Goal: Check status: Check status

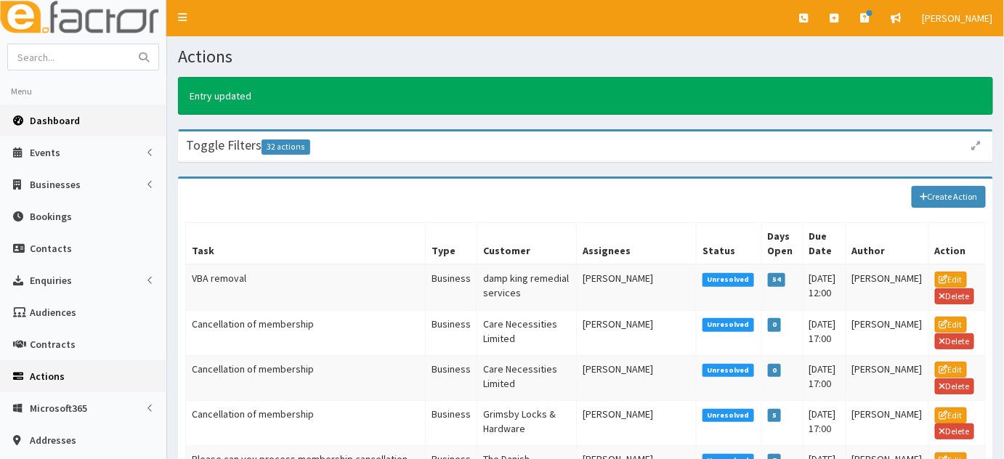
click at [91, 118] on link "Dashboard" at bounding box center [83, 121] width 166 height 32
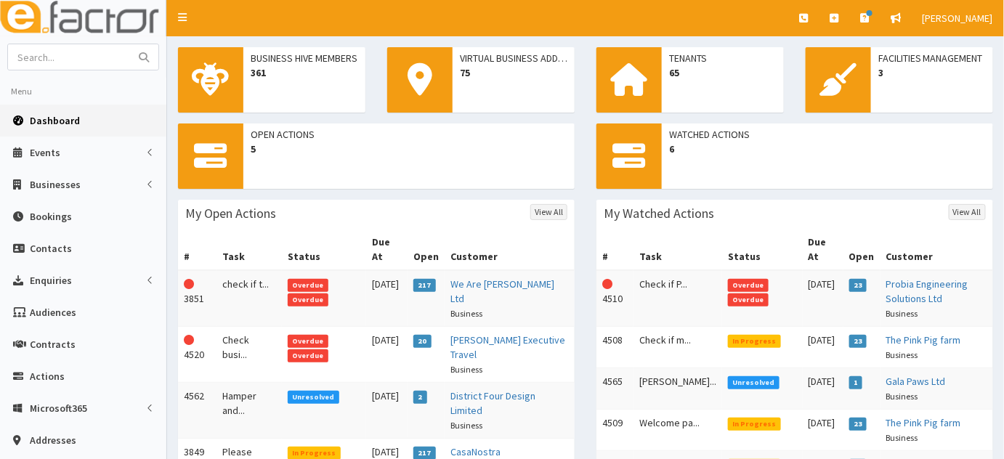
drag, startPoint x: 1001, startPoint y: 153, endPoint x: 1013, endPoint y: 171, distance: 22.0
click at [1003, 171] on html "E Toggle navigation Quick Create Create Business Create Booking" at bounding box center [502, 323] width 1004 height 646
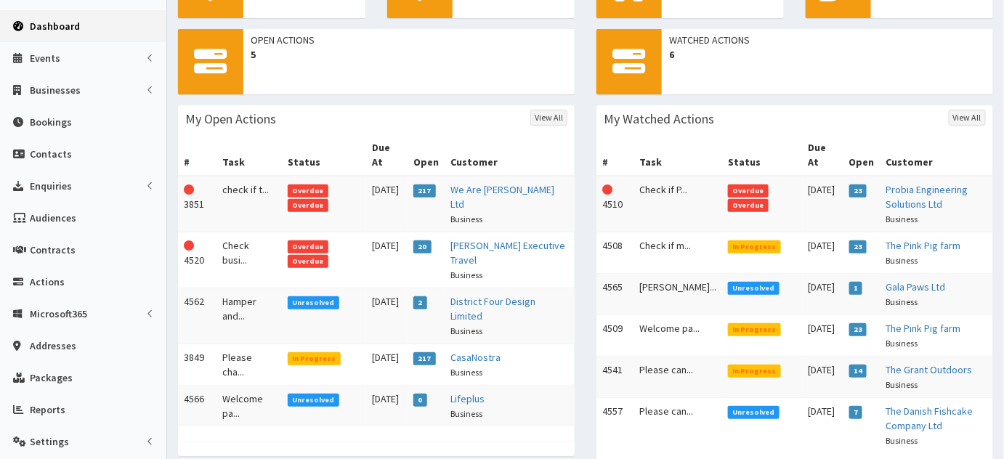
scroll to position [101, 0]
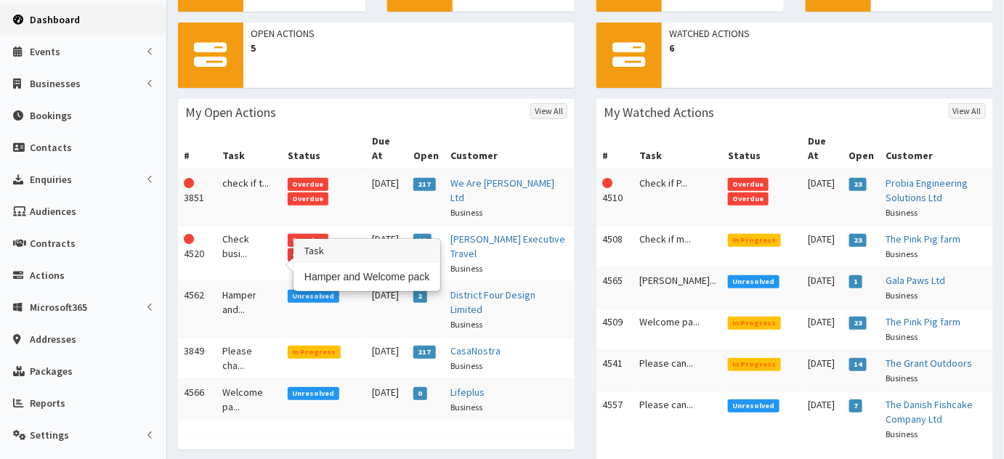
click at [230, 282] on td "Hamper and..." at bounding box center [248, 310] width 65 height 56
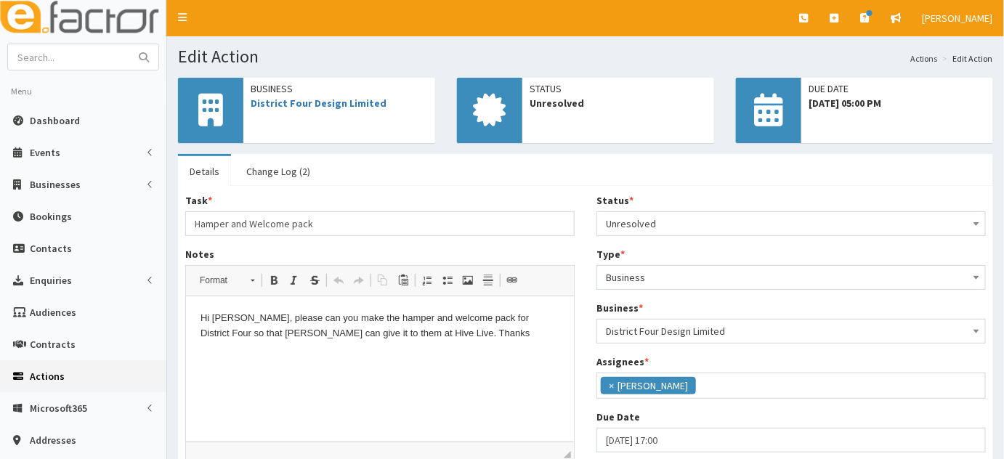
scroll to position [116, 0]
click at [336, 224] on input "Hamper and Welcome pack" at bounding box center [379, 223] width 389 height 25
click at [293, 171] on link "Change Log (2)" at bounding box center [278, 171] width 87 height 31
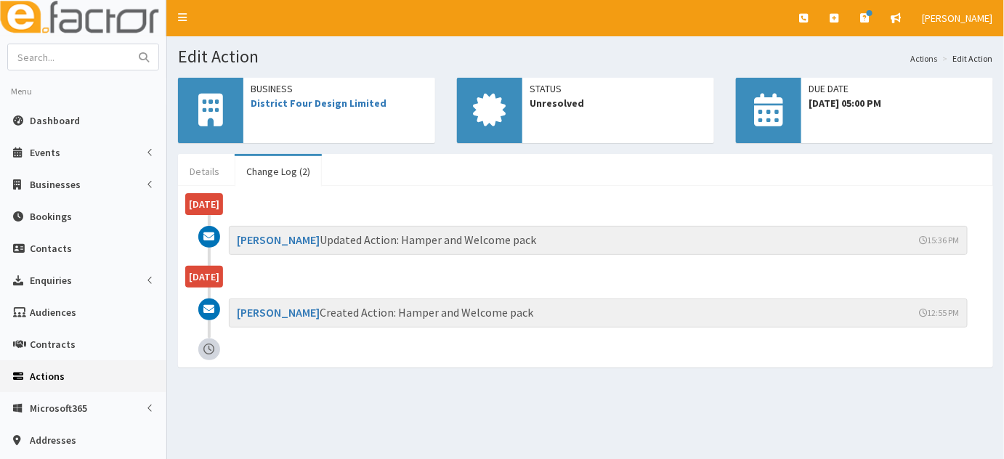
click at [221, 163] on link "Details" at bounding box center [204, 171] width 53 height 31
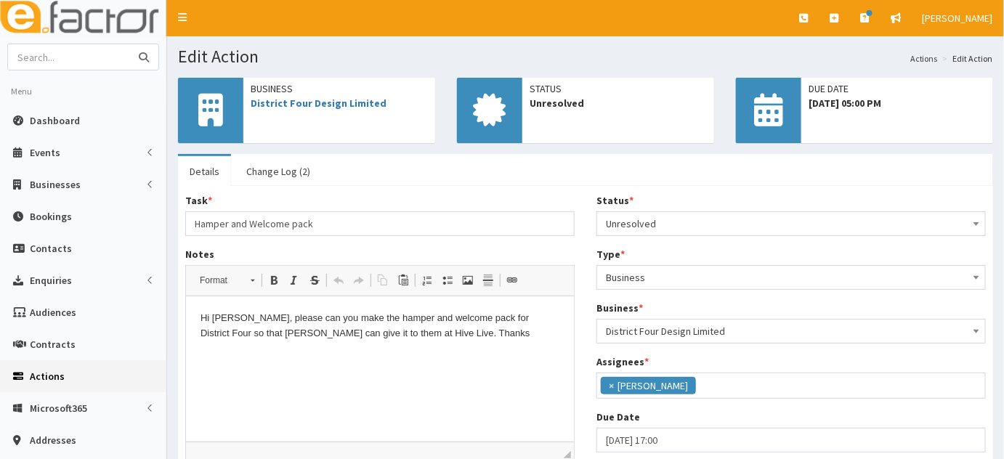
click at [113, 56] on input "text" at bounding box center [69, 56] width 122 height 25
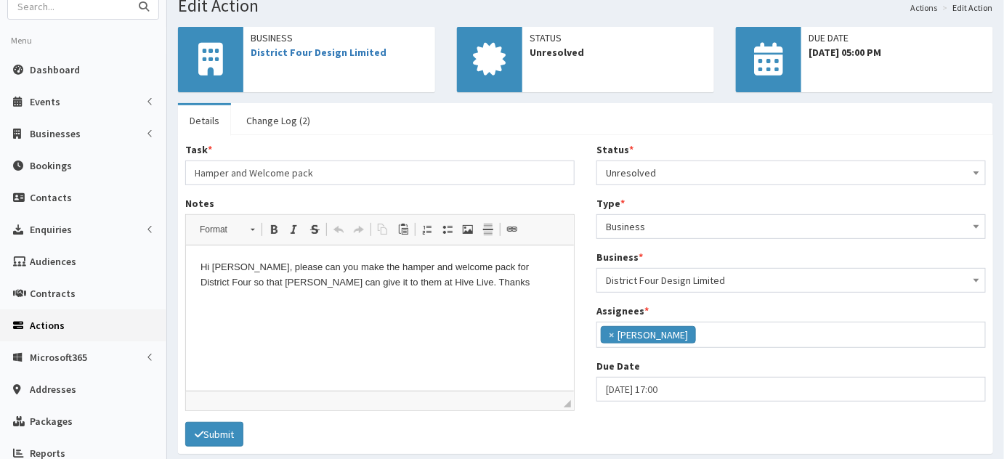
scroll to position [50, 0]
click at [76, 65] on span "Dashboard" at bounding box center [55, 70] width 50 height 13
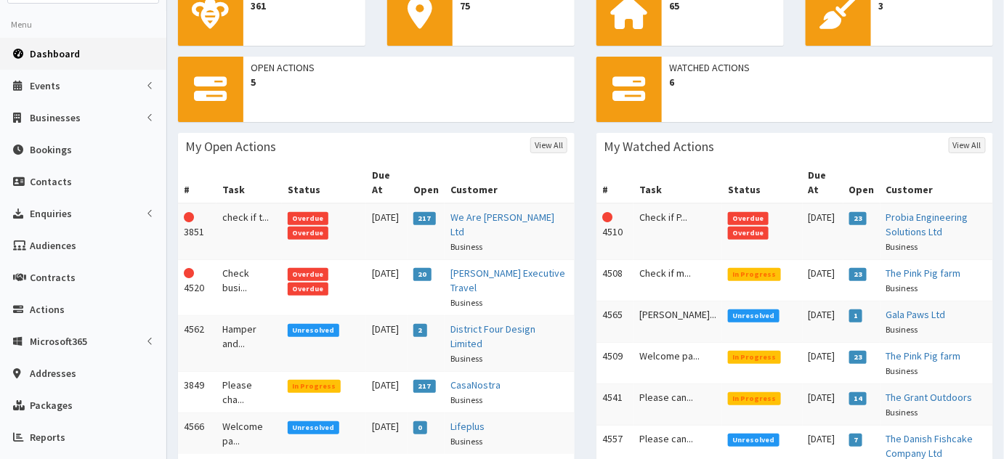
scroll to position [77, 0]
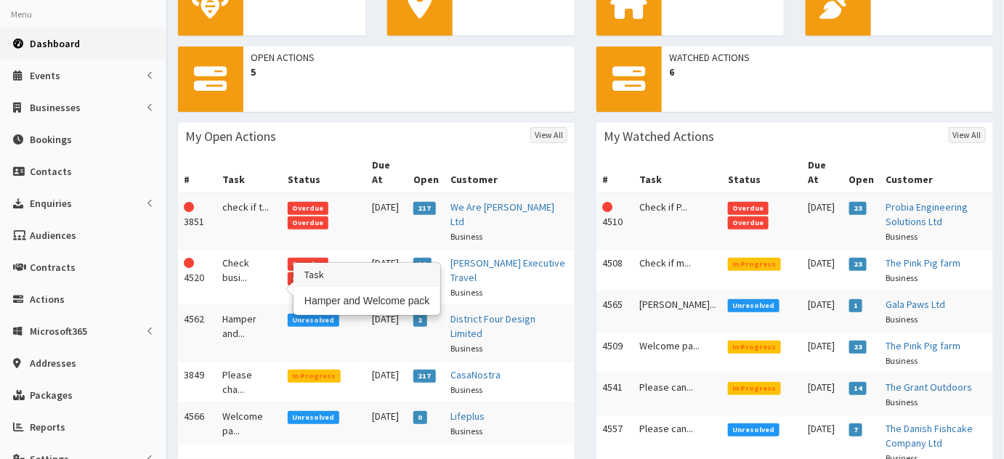
click at [258, 306] on td "Hamper and..." at bounding box center [248, 334] width 65 height 56
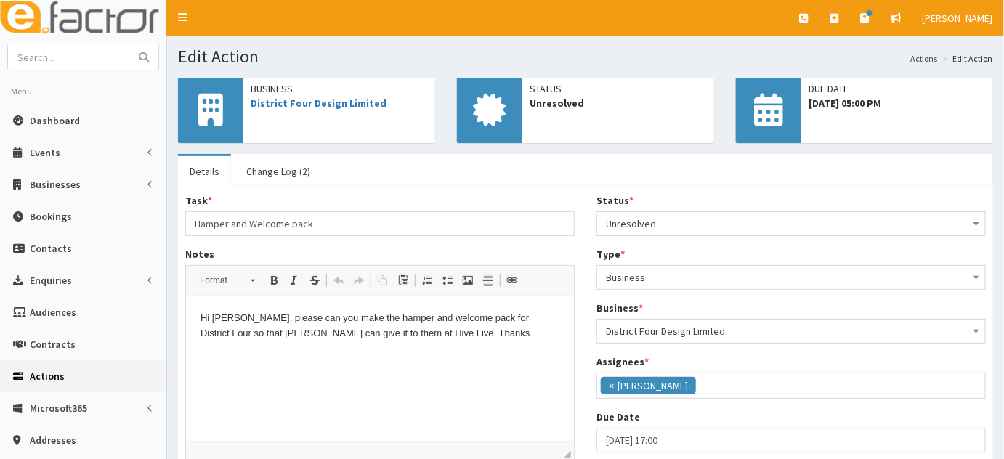
scroll to position [116, 0]
